Goal: Check status: Check status

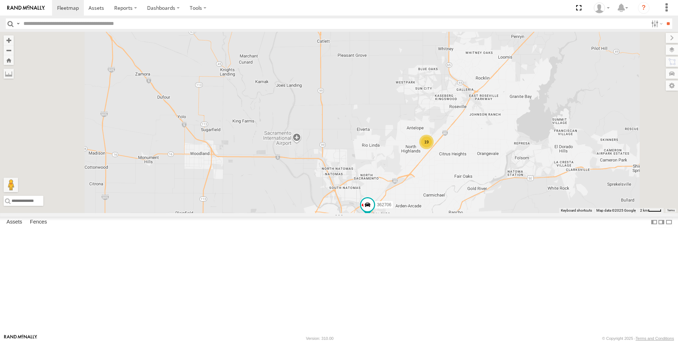
drag, startPoint x: 330, startPoint y: 312, endPoint x: 340, endPoint y: 206, distance: 106.7
click at [341, 207] on div "483304 362706 483305 19" at bounding box center [339, 122] width 678 height 181
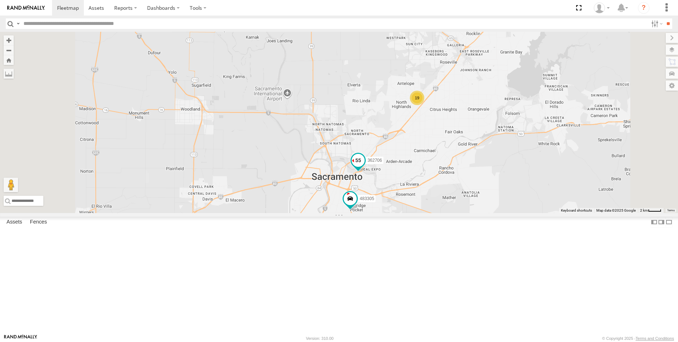
click at [365, 167] on span at bounding box center [358, 160] width 13 height 13
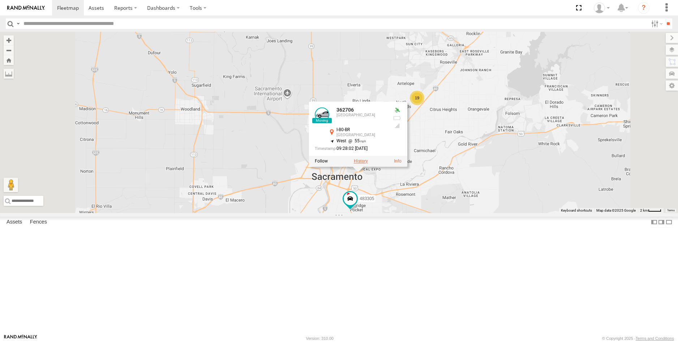
click at [368, 164] on label at bounding box center [361, 161] width 14 height 5
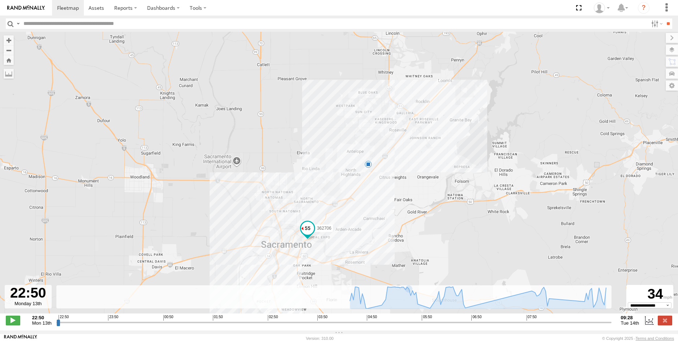
click at [464, 314] on div "362706 06:46 Tue" at bounding box center [339, 176] width 678 height 289
click at [10, 322] on span at bounding box center [13, 320] width 14 height 9
drag, startPoint x: 66, startPoint y: 325, endPoint x: 345, endPoint y: 332, distance: 279.1
click at [345, 326] on input "range" at bounding box center [333, 322] width 555 height 7
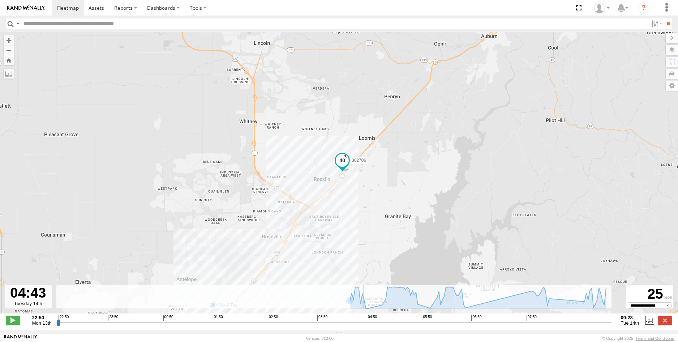
drag, startPoint x: 323, startPoint y: 246, endPoint x: 486, endPoint y: 91, distance: 224.9
click at [484, 93] on div "362706 06:46 Tue" at bounding box center [339, 176] width 678 height 289
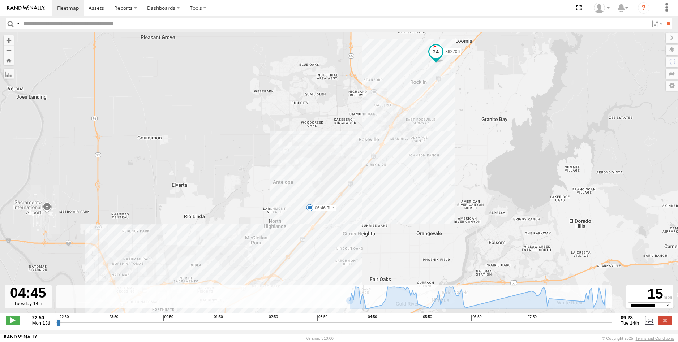
drag, startPoint x: 426, startPoint y: 128, endPoint x: 630, endPoint y: -3, distance: 241.7
click at [630, 0] on html at bounding box center [339, 171] width 678 height 342
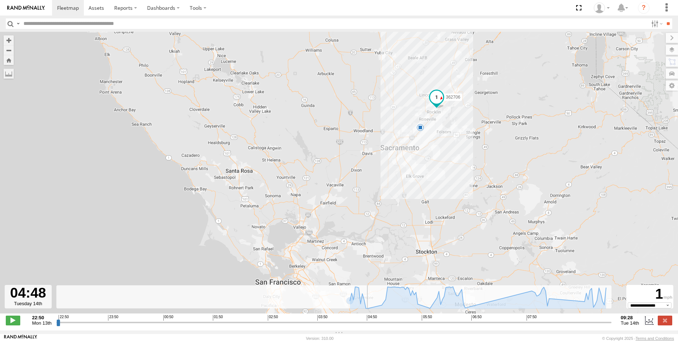
drag, startPoint x: 249, startPoint y: 258, endPoint x: 418, endPoint y: 85, distance: 242.0
click at [418, 85] on div "362706 06:46 Tue" at bounding box center [339, 176] width 678 height 289
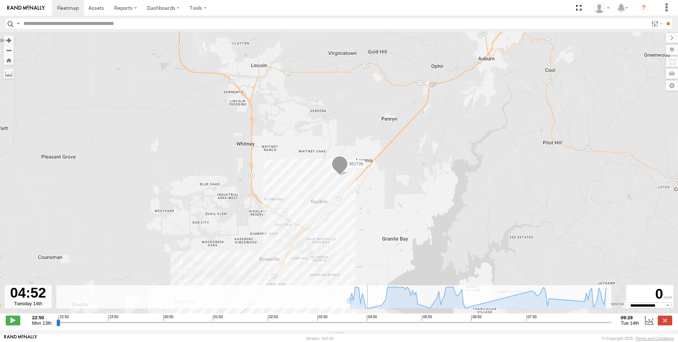
drag, startPoint x: 340, startPoint y: 216, endPoint x: 356, endPoint y: 179, distance: 39.7
click at [356, 179] on div "362706 06:46 Tue" at bounding box center [339, 176] width 678 height 289
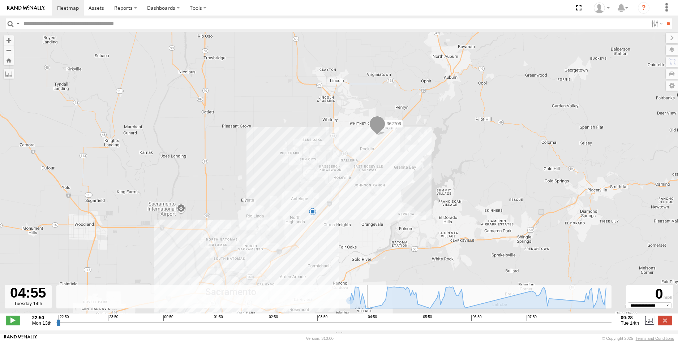
drag, startPoint x: 332, startPoint y: 247, endPoint x: 371, endPoint y: 190, distance: 68.9
click at [371, 190] on div "362706 06:46 Tue" at bounding box center [339, 176] width 678 height 289
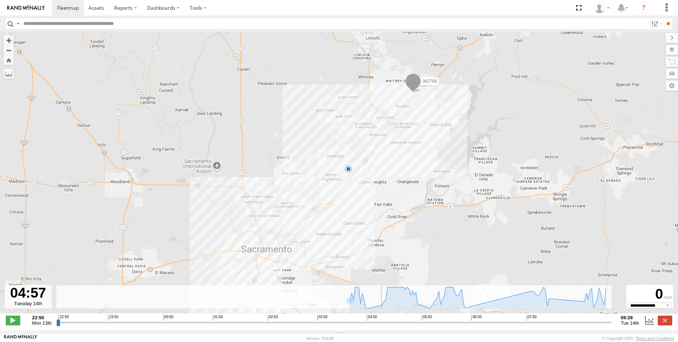
drag, startPoint x: 334, startPoint y: 250, endPoint x: 363, endPoint y: 213, distance: 47.4
click at [362, 214] on div "362706 06:46 Tue" at bounding box center [339, 176] width 678 height 289
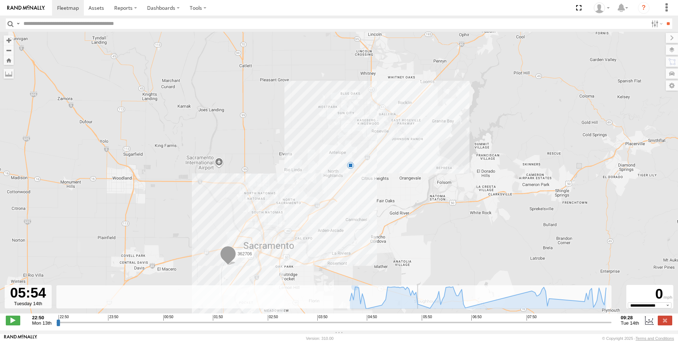
drag, startPoint x: 382, startPoint y: 325, endPoint x: 423, endPoint y: 322, distance: 41.7
click at [423, 322] on input "range" at bounding box center [333, 322] width 555 height 7
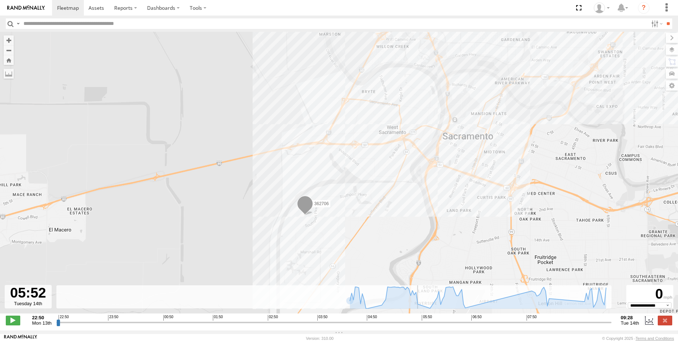
drag, startPoint x: 433, startPoint y: 326, endPoint x: 422, endPoint y: 330, distance: 11.0
click at [422, 326] on input "range" at bounding box center [333, 322] width 555 height 7
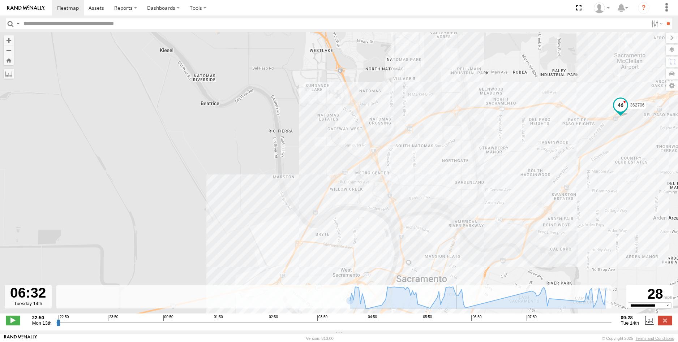
type input "**********"
